Goal: Task Accomplishment & Management: Use online tool/utility

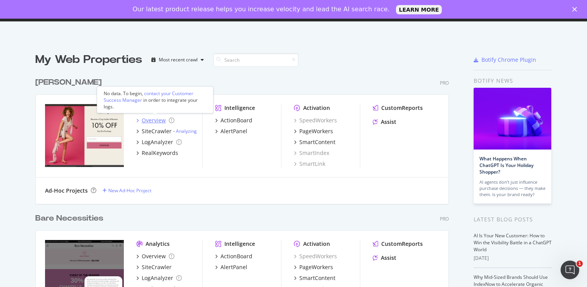
click at [154, 122] on div "Overview" at bounding box center [154, 121] width 24 height 8
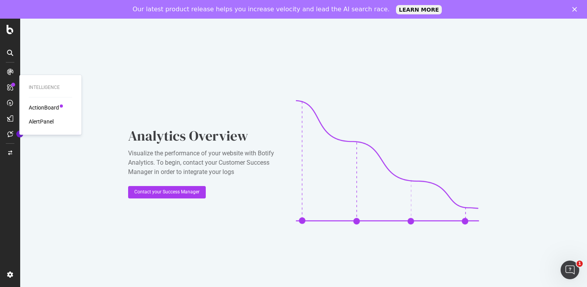
click at [40, 103] on div "Intelligence ActionBoard AlertPanel" at bounding box center [51, 105] width 56 height 57
click at [42, 108] on div "ActionBoard" at bounding box center [44, 108] width 30 height 8
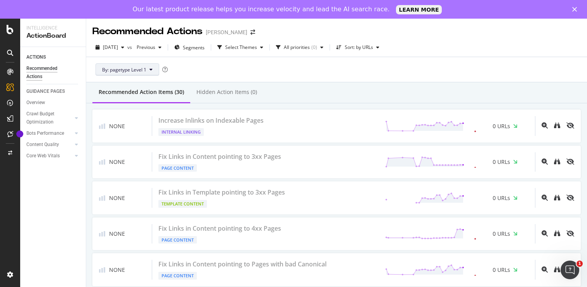
click at [149, 71] on button "By: pagetype Level 1" at bounding box center [128, 69] width 64 height 12
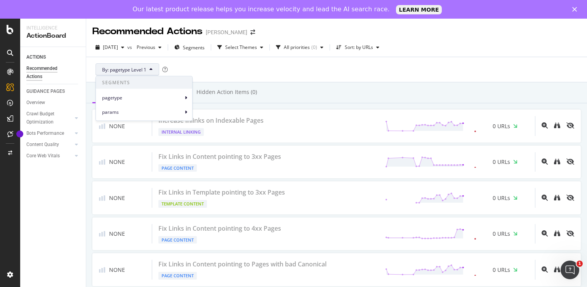
click at [149, 71] on button "By: pagetype Level 1" at bounding box center [128, 69] width 64 height 12
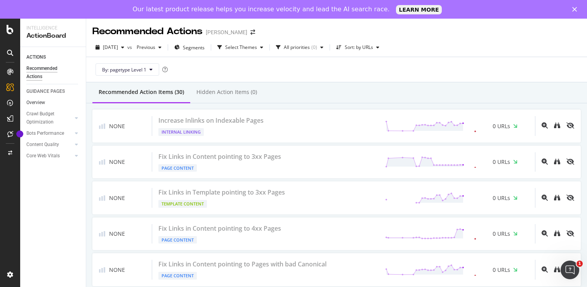
click at [50, 106] on link "Overview" at bounding box center [53, 103] width 54 height 8
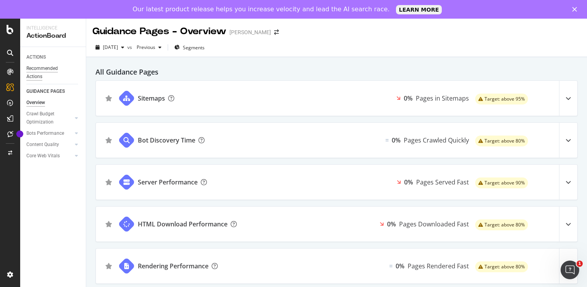
click at [45, 66] on div "Recommended Actions" at bounding box center [49, 72] width 47 height 16
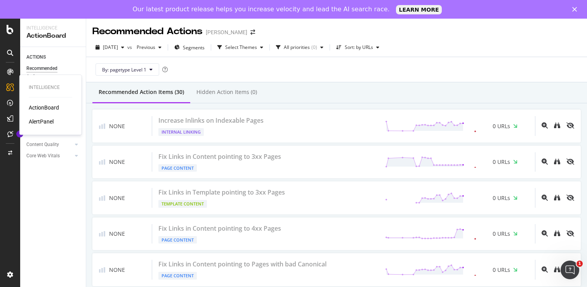
click at [38, 122] on div "AlertPanel" at bounding box center [41, 122] width 25 height 8
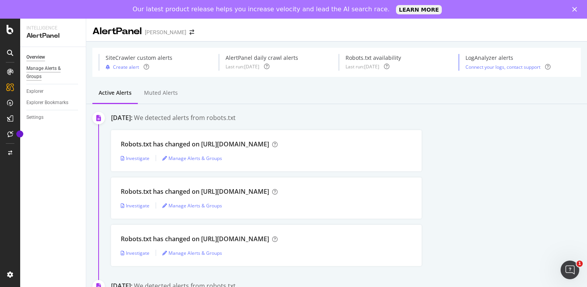
click at [40, 73] on div "Manage Alerts & Groups" at bounding box center [49, 72] width 47 height 16
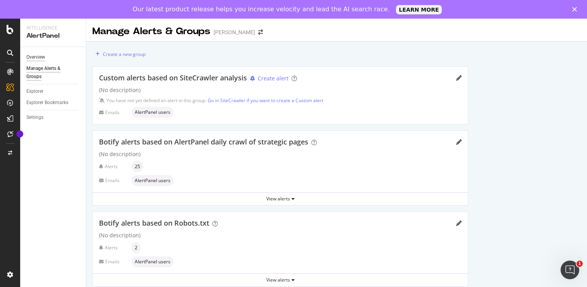
click at [41, 59] on div "Overview" at bounding box center [35, 57] width 19 height 8
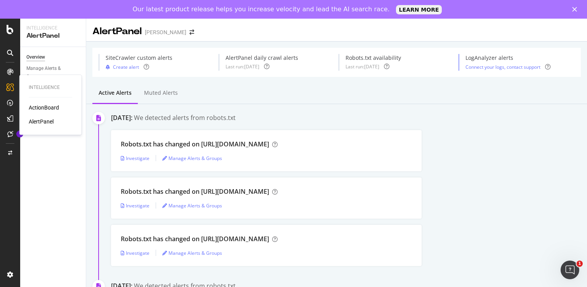
click at [50, 110] on div "ActionBoard" at bounding box center [44, 108] width 30 height 8
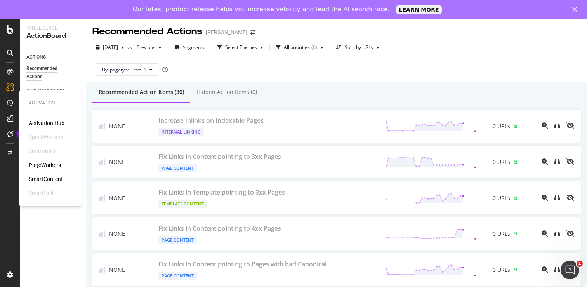
click at [49, 164] on div "PageWorkers" at bounding box center [45, 165] width 32 height 8
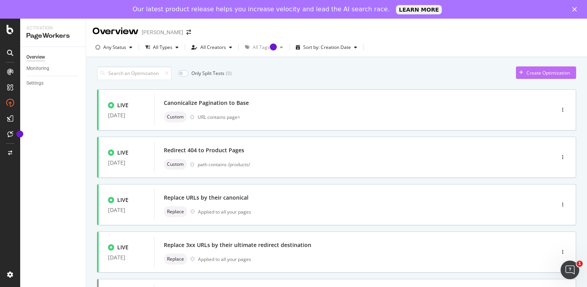
click at [539, 70] on div "Create Optimization" at bounding box center [548, 73] width 43 height 7
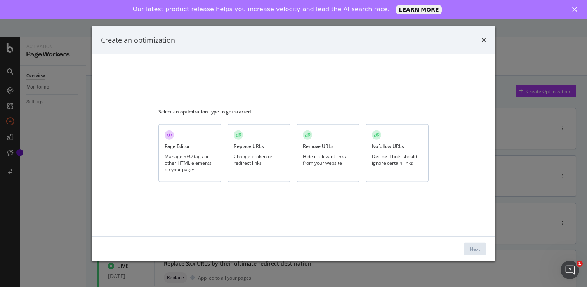
click at [197, 143] on div "Page Editor Manage SEO tags or other HTML elements on your pages" at bounding box center [189, 153] width 63 height 58
click at [470, 246] on div "Next" at bounding box center [475, 248] width 10 height 7
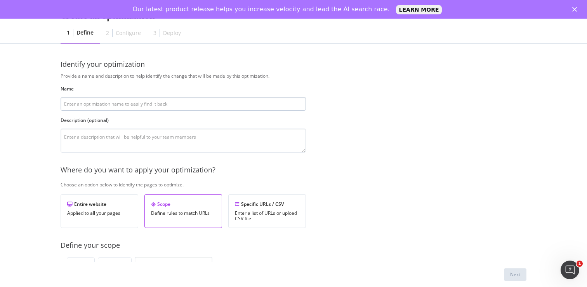
click at [166, 101] on input "modal" at bounding box center [183, 104] width 245 height 14
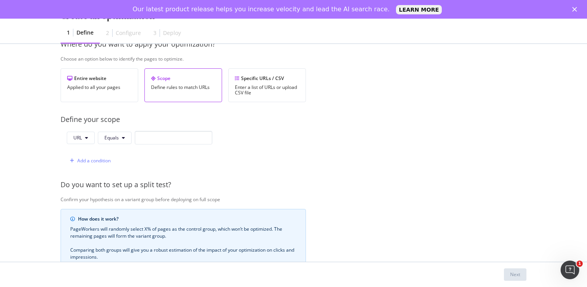
scroll to position [93, 0]
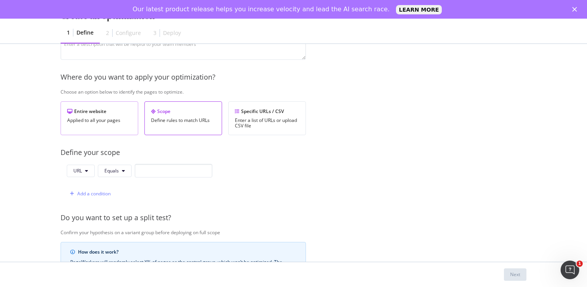
type input "Adding Color to H1"
click at [94, 129] on div "Entire website Applied to all your pages" at bounding box center [100, 118] width 78 height 34
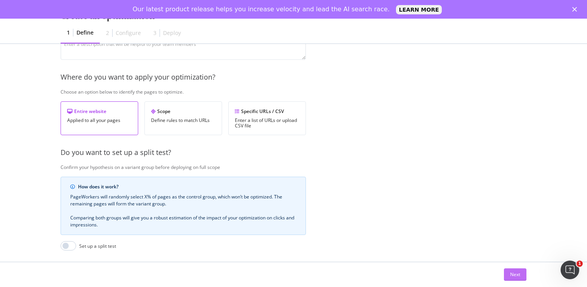
click at [520, 270] on div "Next" at bounding box center [515, 275] width 10 height 12
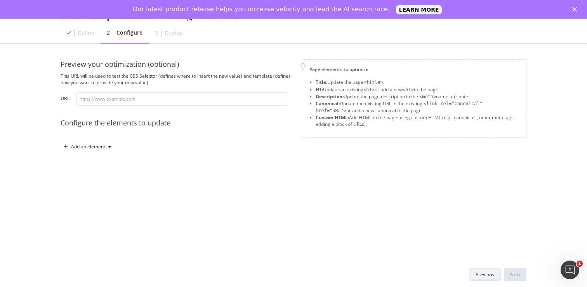
scroll to position [0, 0]
click at [142, 91] on div "Preview your optimization (optional) This URL will be used to test the CSS Sele…" at bounding box center [177, 82] width 233 height 46
click at [140, 100] on input "modal" at bounding box center [181, 99] width 211 height 14
click at [489, 270] on div "Previous" at bounding box center [485, 274] width 19 height 11
